Goal: Contribute content

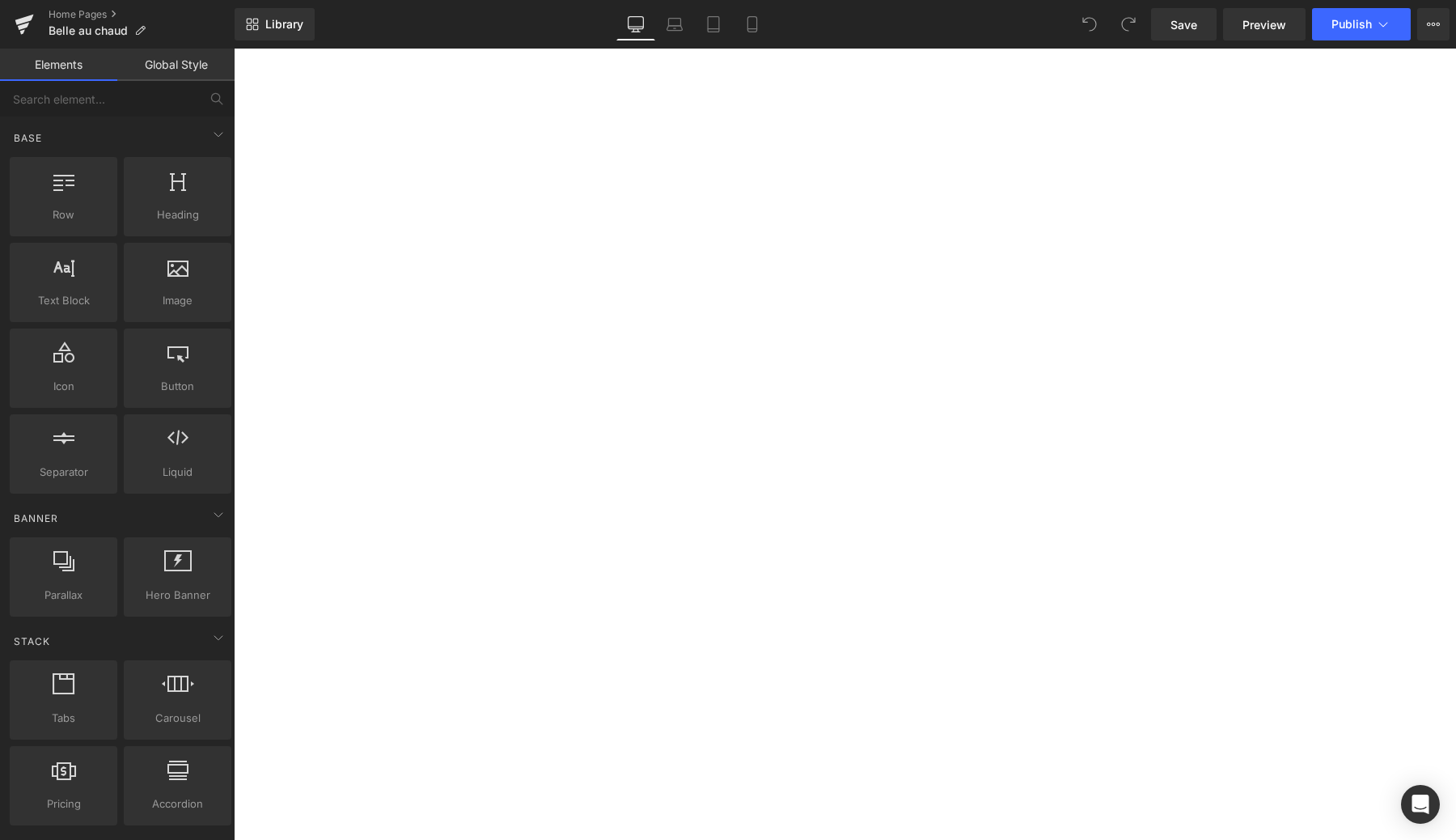
scroll to position [1911, 0]
click at [234, 49] on img at bounding box center [234, 49] width 0 height 0
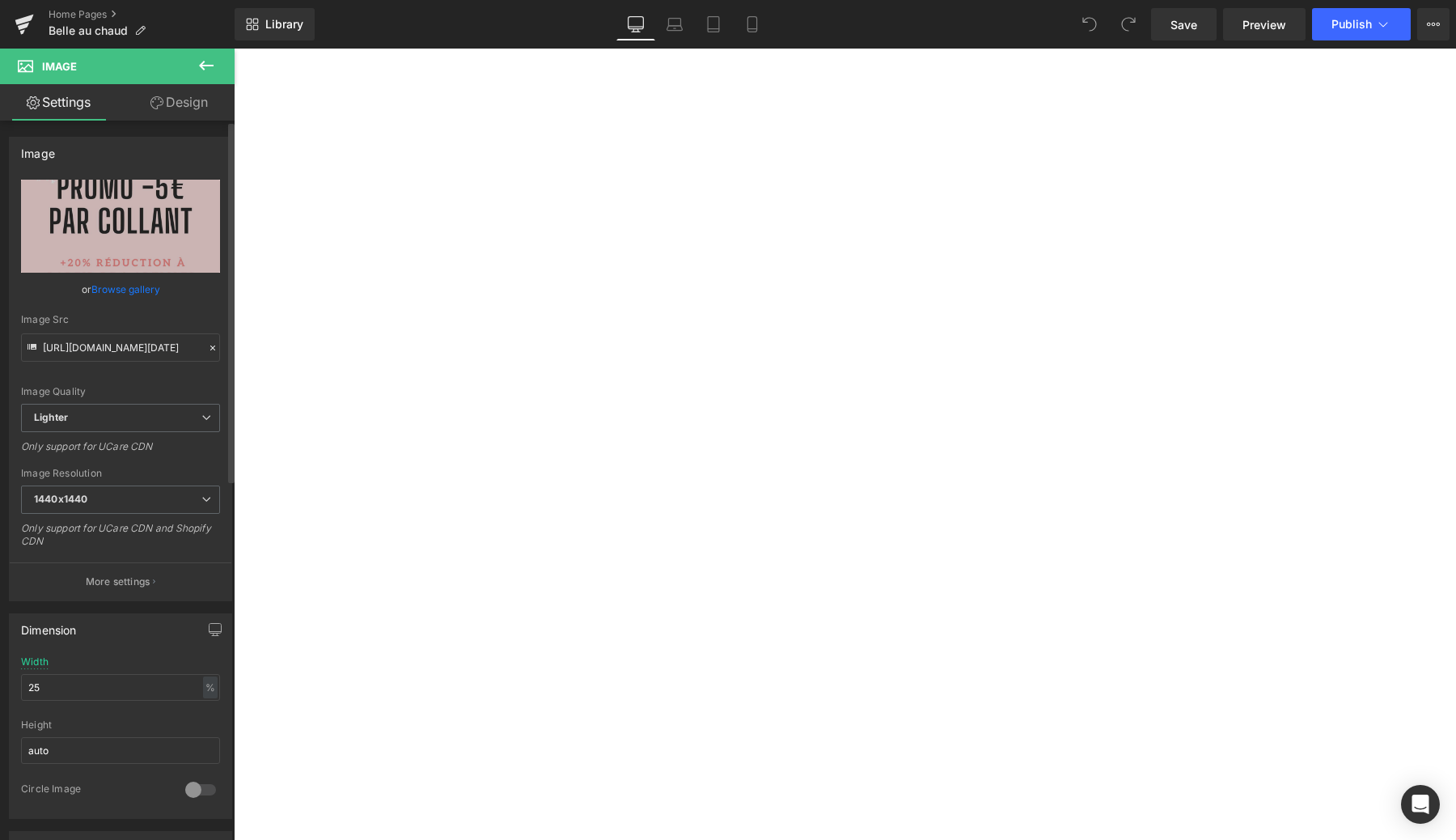
click at [105, 287] on link "Browse gallery" at bounding box center [125, 289] width 68 height 28
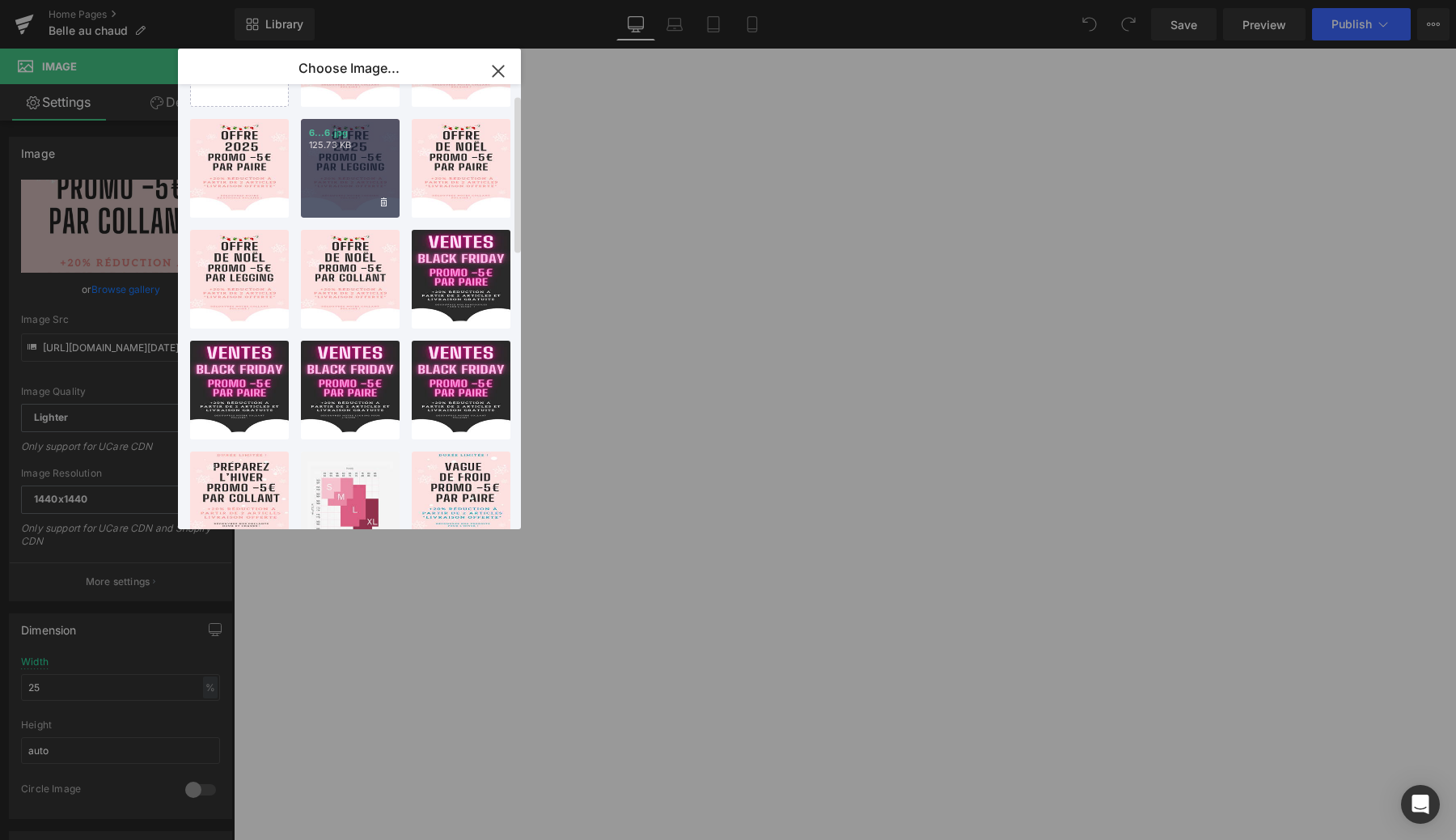
scroll to position [0, 0]
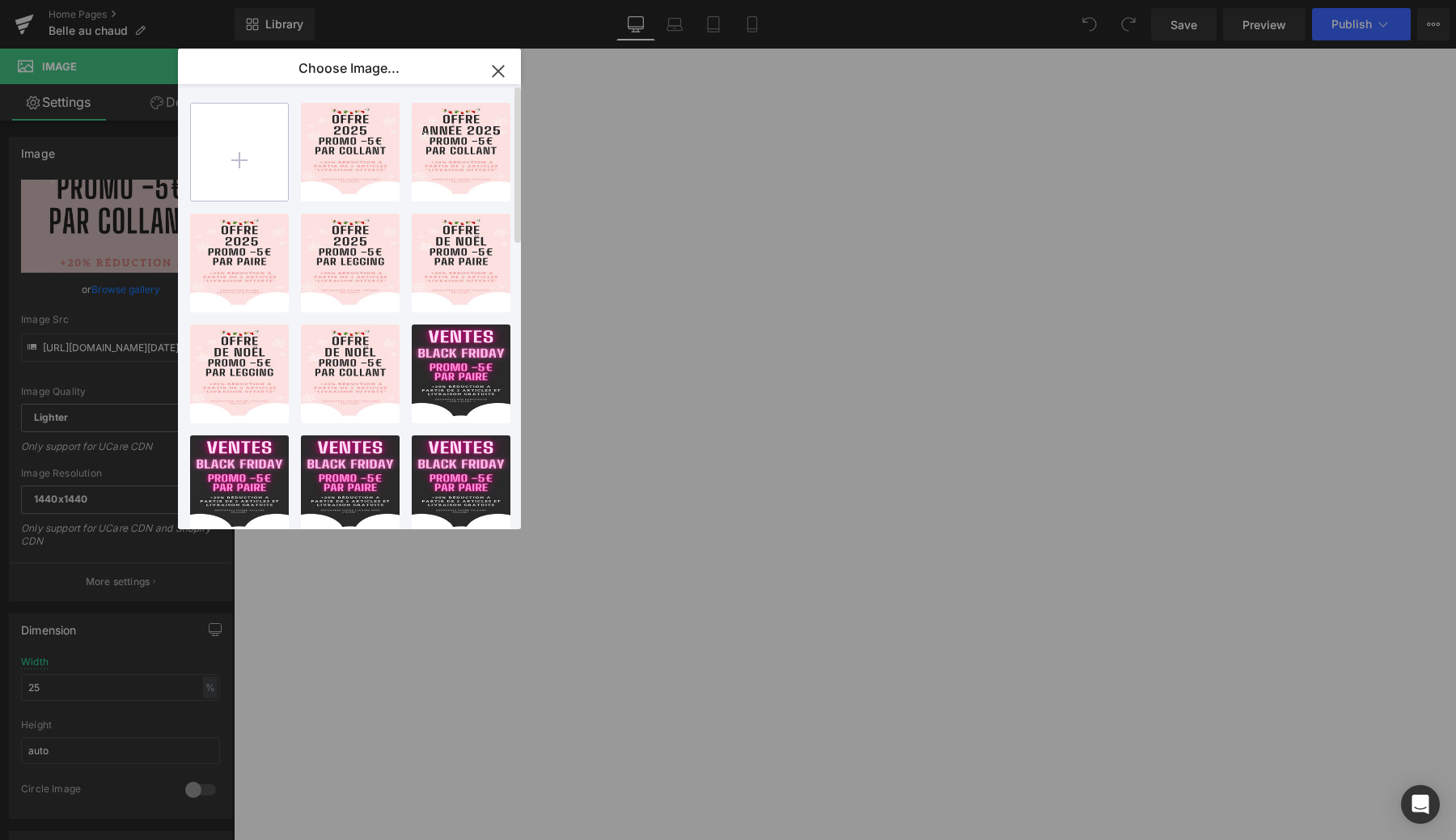
click at [235, 157] on input "file" at bounding box center [240, 153] width 97 height 97
type input "C:\fakepath\[DATE][DATE] Sale Instagram Story (7).jpg"
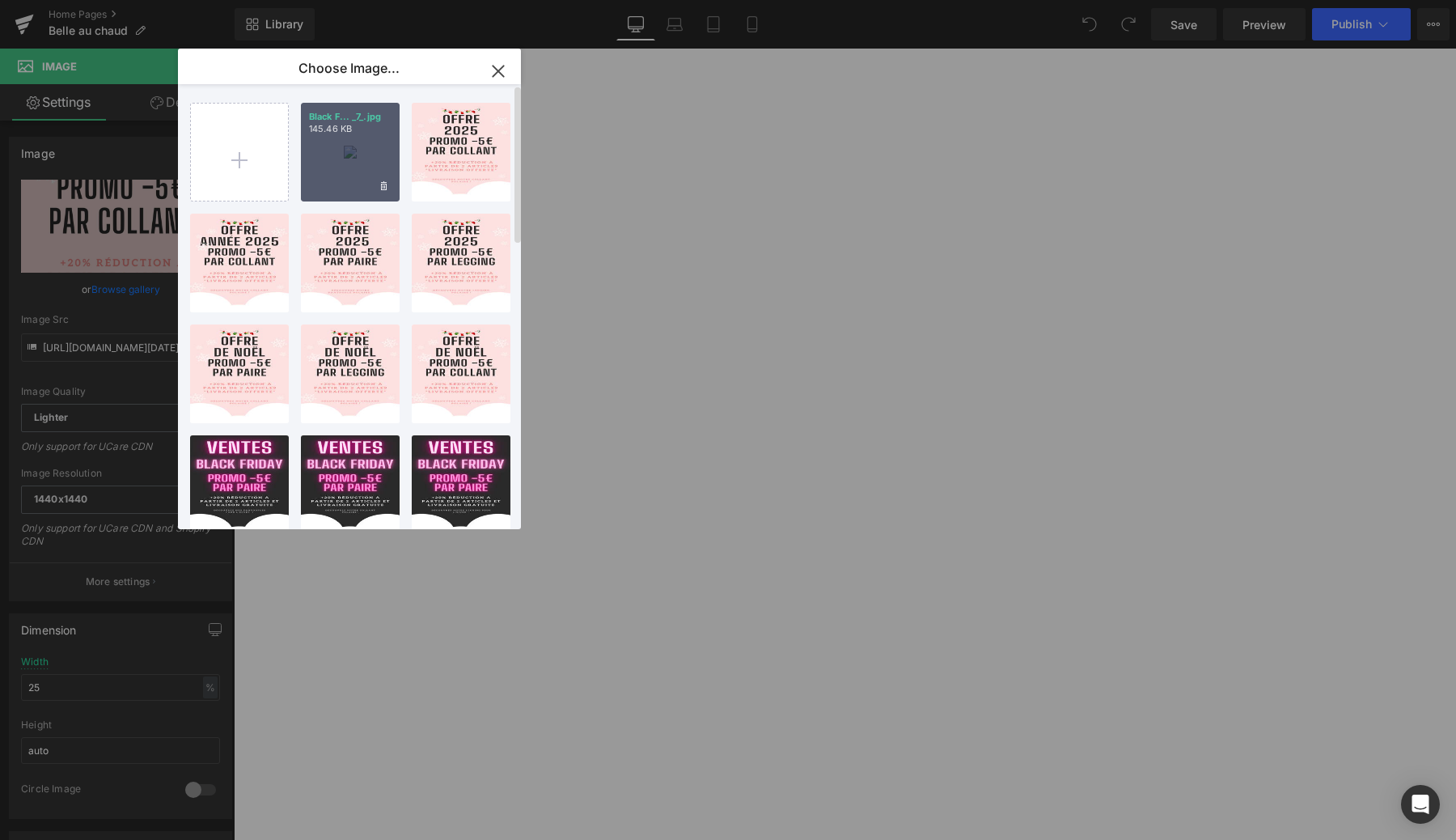
click at [351, 146] on div "Black F... _7_.jpg 145.46 KB" at bounding box center [350, 153] width 99 height 99
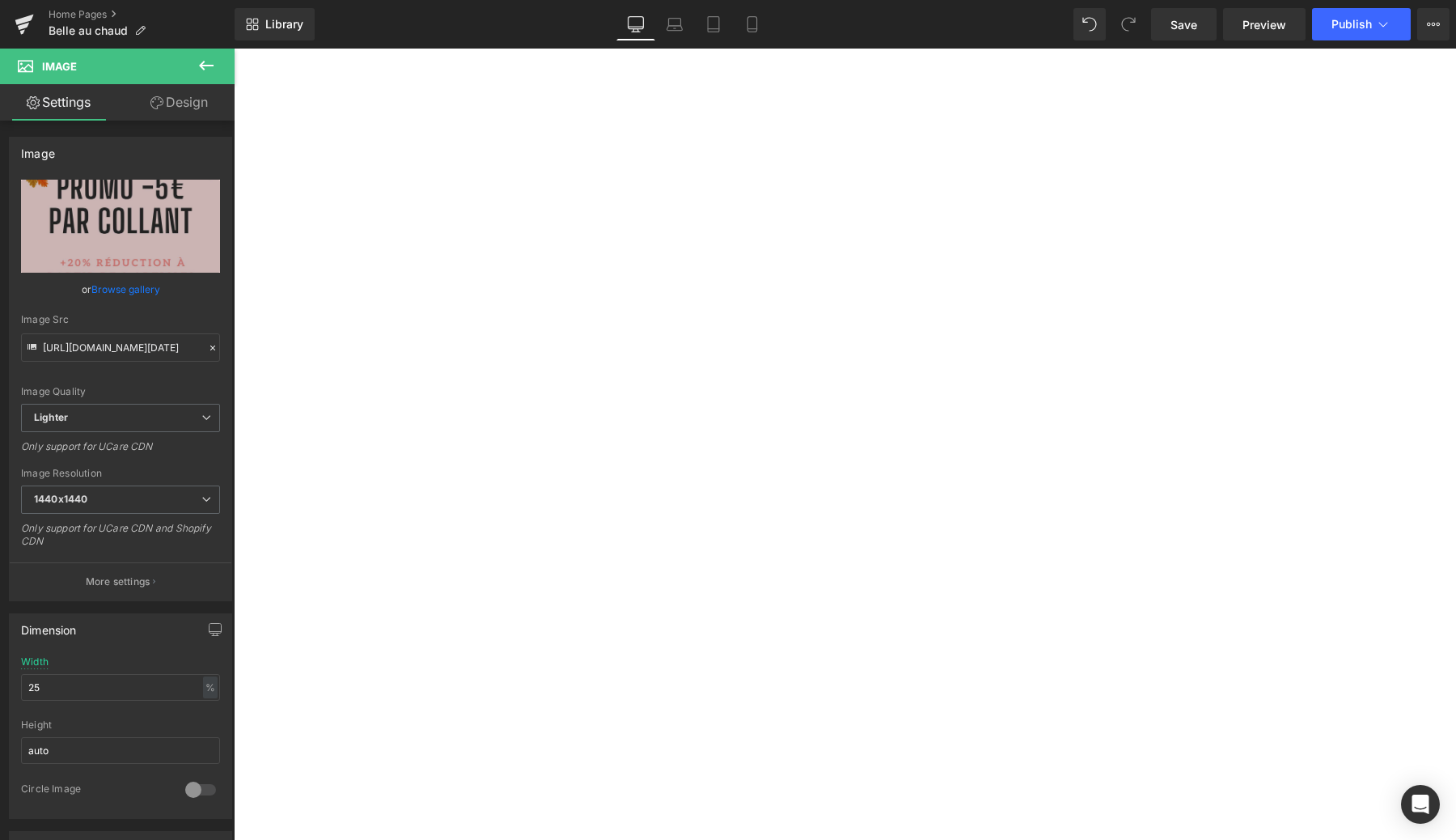
type input "[URL][DOMAIN_NAME][DATE]"
click at [1334, 35] on button "Publish" at bounding box center [1362, 24] width 99 height 32
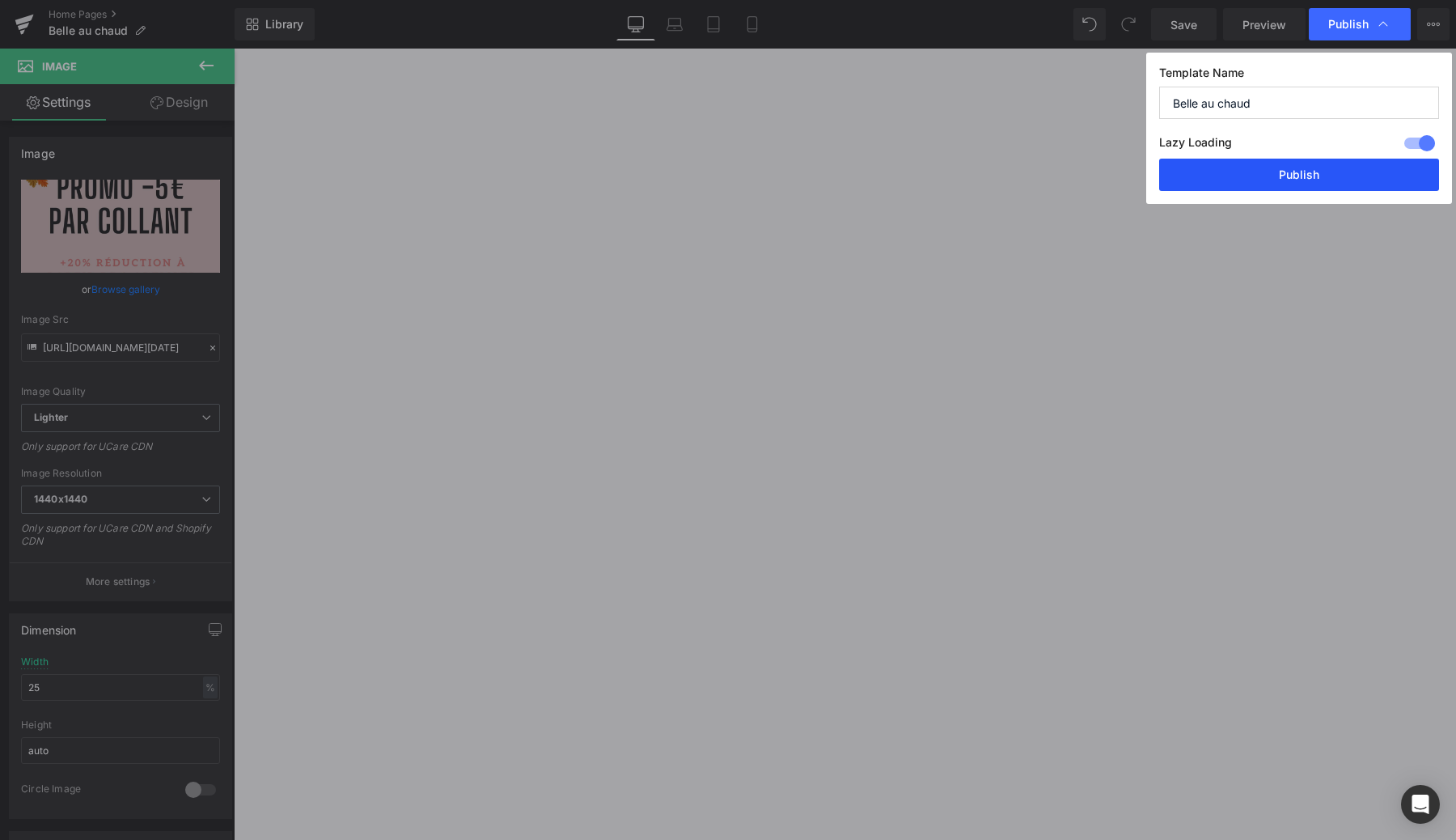
click at [1249, 170] on button "Publish" at bounding box center [1299, 174] width 280 height 32
